Goal: Transaction & Acquisition: Download file/media

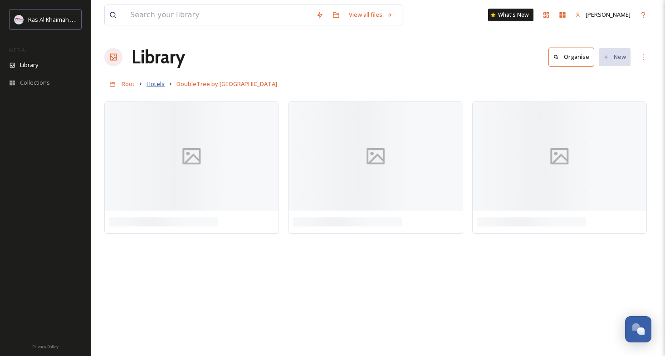
click at [158, 88] on span "Hotels" at bounding box center [155, 84] width 18 height 8
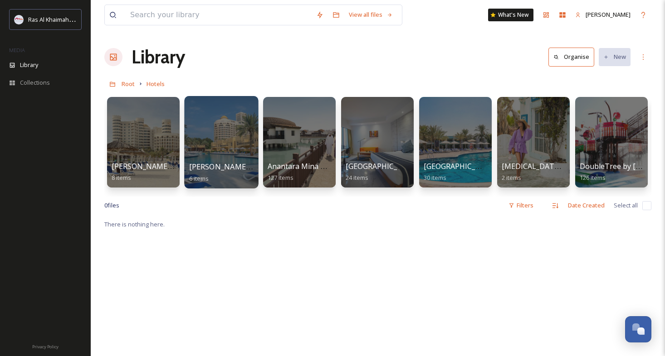
scroll to position [2, 0]
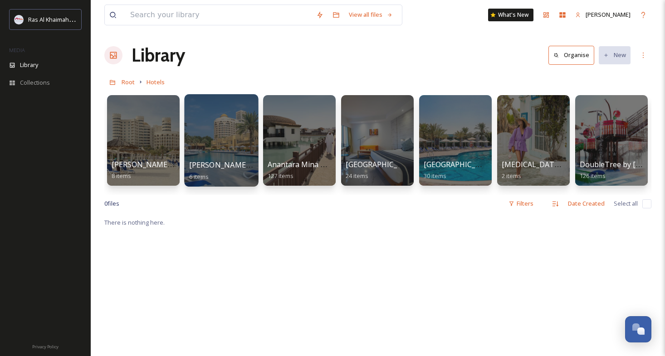
click at [231, 148] on div at bounding box center [221, 140] width 74 height 93
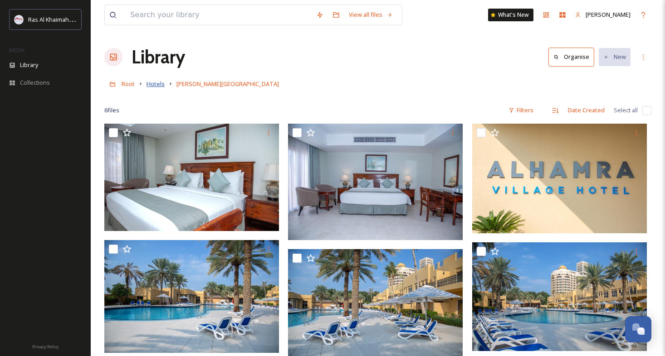
click at [155, 84] on span "Hotels" at bounding box center [155, 84] width 18 height 8
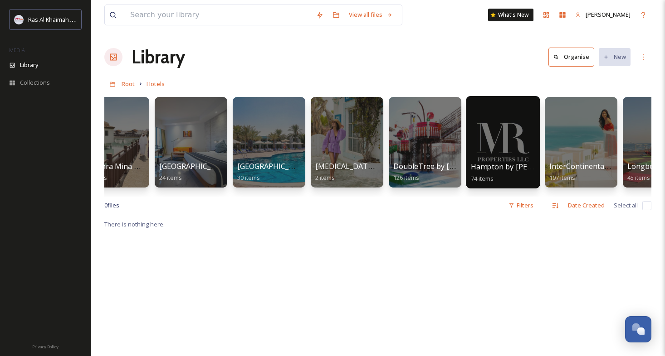
scroll to position [0, 188]
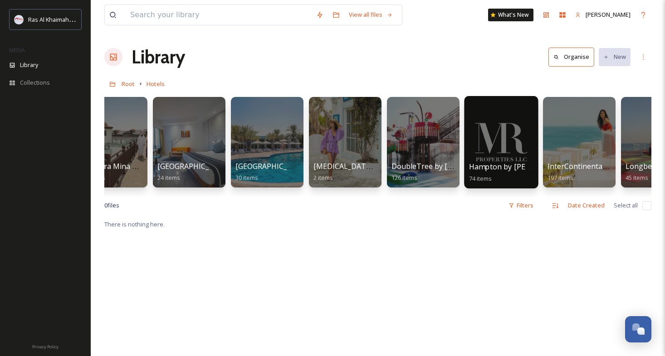
click at [511, 143] on div at bounding box center [501, 142] width 74 height 93
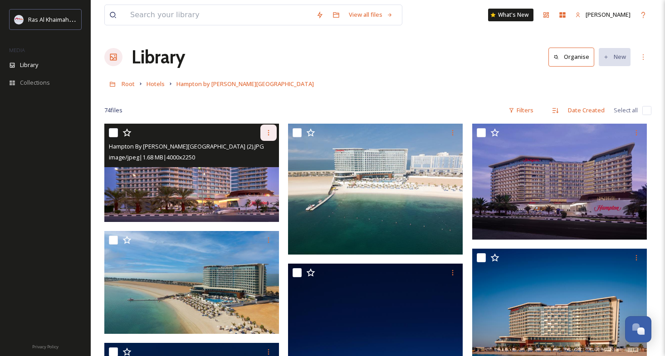
click at [270, 132] on icon at bounding box center [268, 132] width 7 height 7
click at [256, 171] on span "Download" at bounding box center [258, 170] width 28 height 9
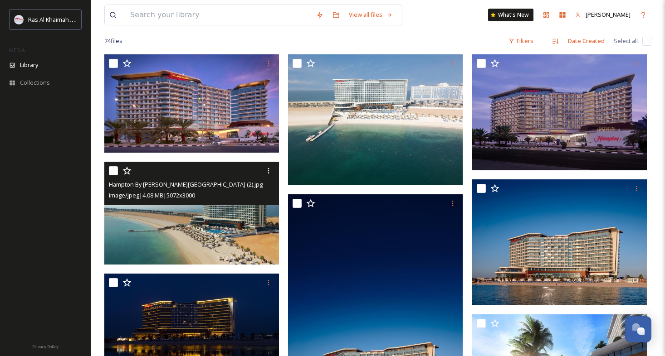
scroll to position [87, 0]
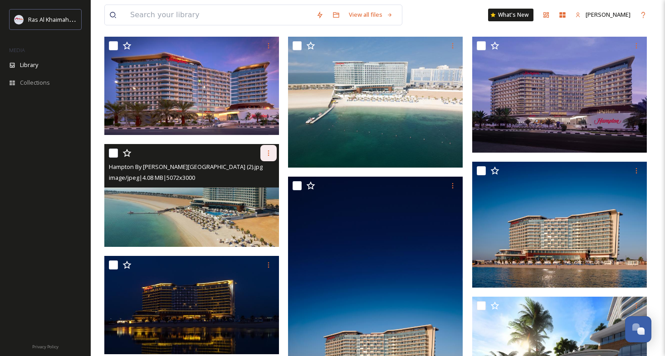
click at [271, 154] on icon at bounding box center [268, 153] width 7 height 7
click at [259, 188] on span "Download" at bounding box center [258, 190] width 28 height 9
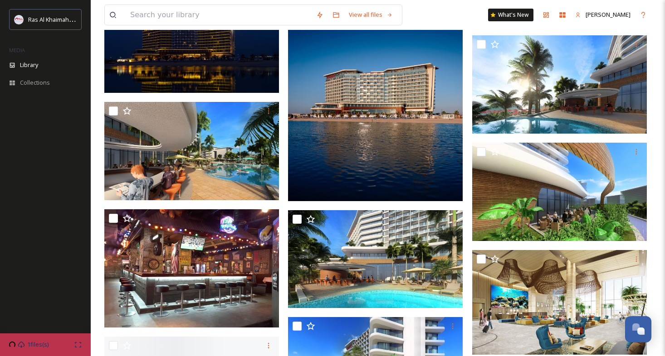
scroll to position [356, 0]
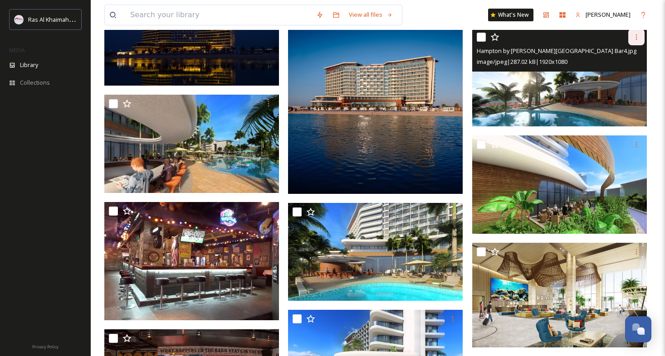
click at [641, 38] on div at bounding box center [636, 37] width 16 height 16
click at [616, 72] on span "Download" at bounding box center [626, 75] width 28 height 9
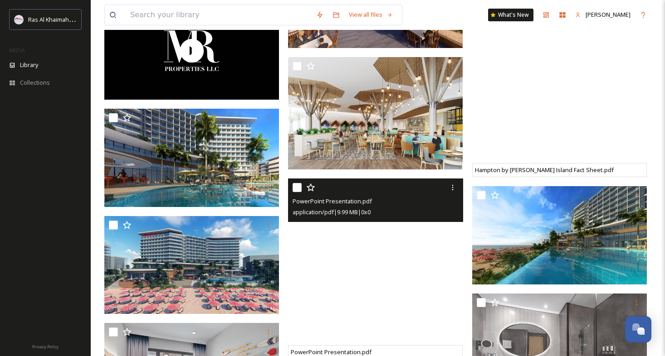
scroll to position [1039, 0]
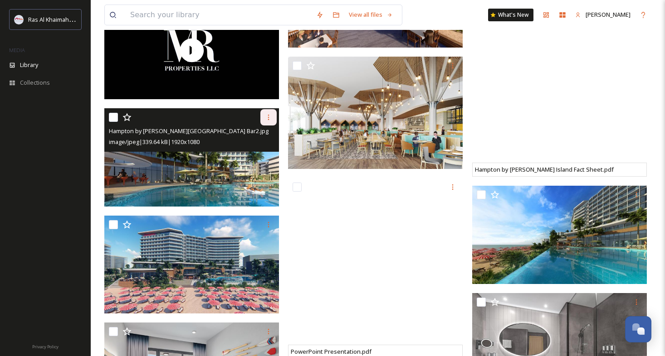
click at [270, 119] on icon at bounding box center [268, 117] width 7 height 7
click at [263, 153] on span "Download" at bounding box center [258, 155] width 28 height 9
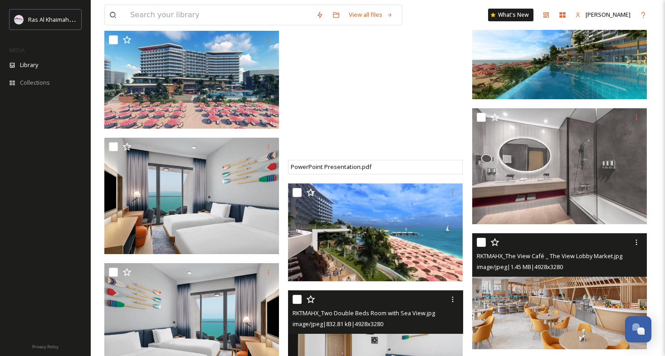
scroll to position [1236, 0]
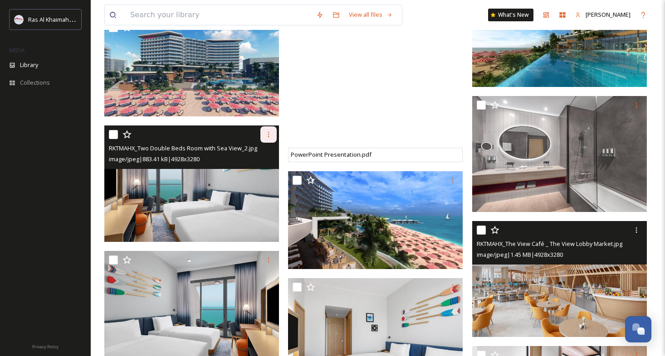
click at [269, 136] on icon at bounding box center [268, 134] width 7 height 7
click at [270, 171] on span "Download" at bounding box center [258, 172] width 28 height 9
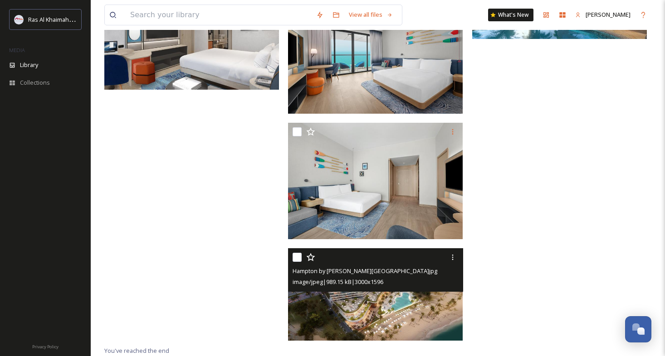
scroll to position [3020, 0]
